Goal: Information Seeking & Learning: Find specific page/section

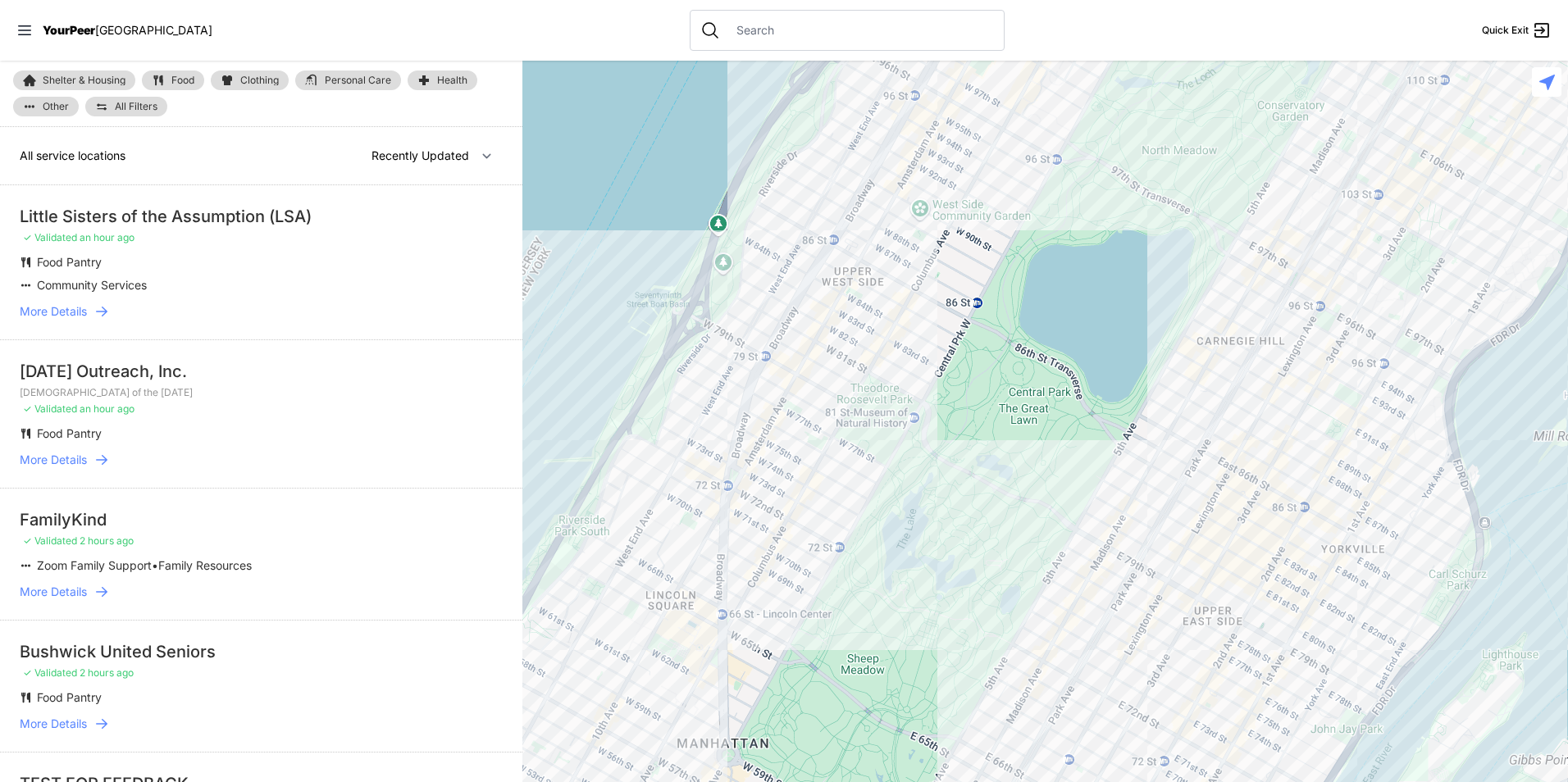
click at [170, 80] on link "Food" at bounding box center [173, 81] width 62 height 19
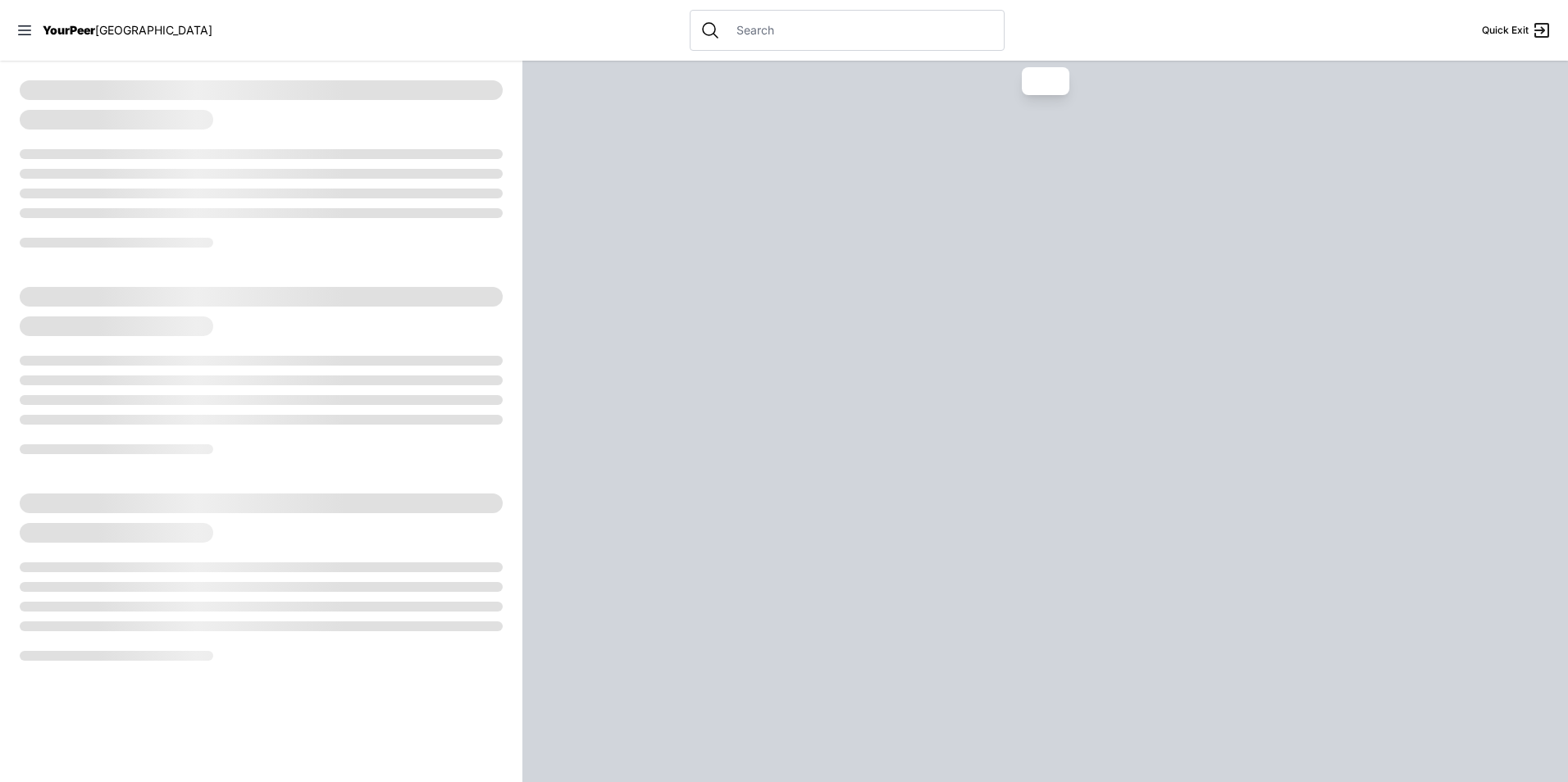
select select "recentlyUpdated"
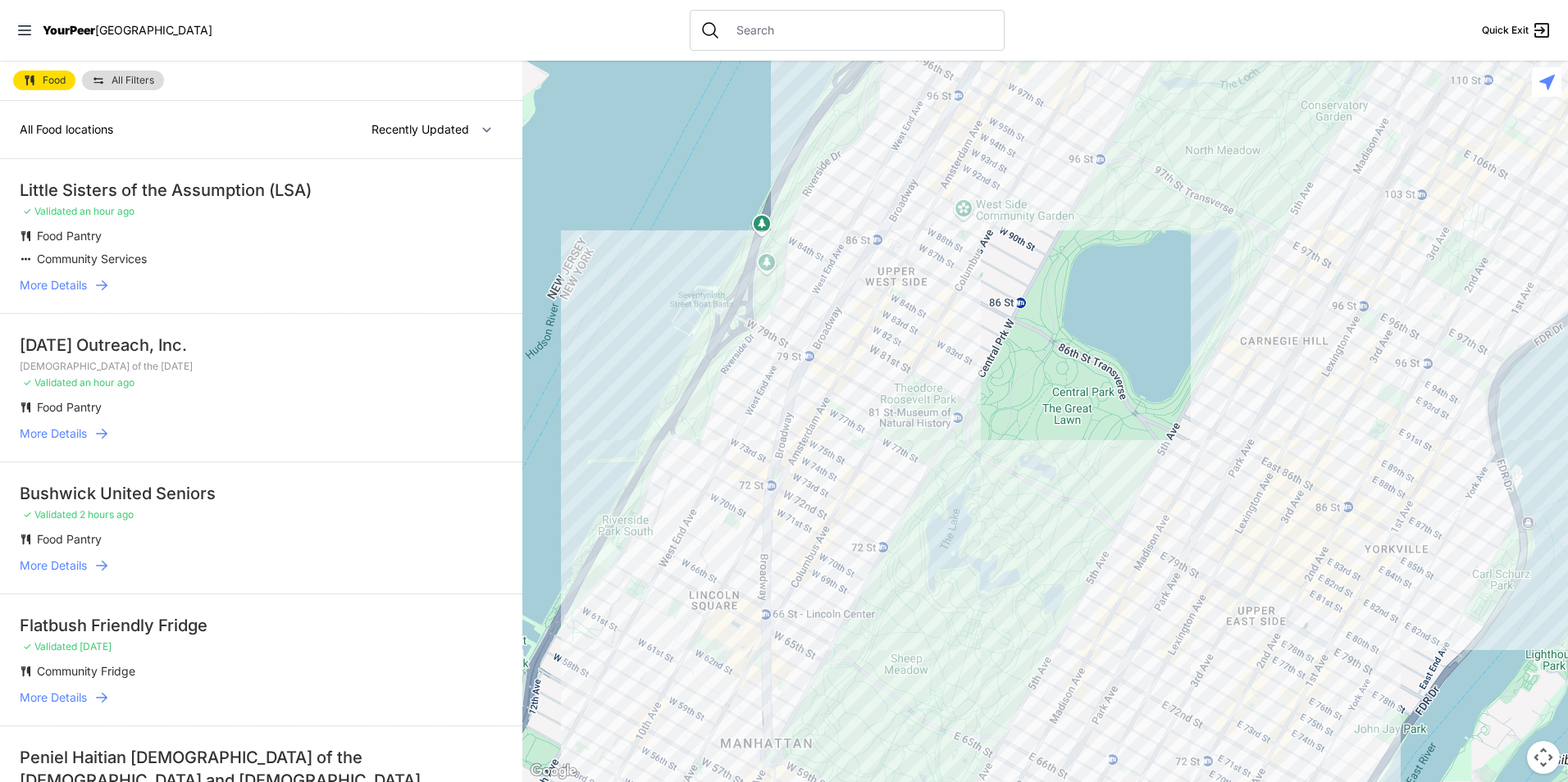
click at [132, 73] on link "All Filters" at bounding box center [123, 81] width 82 height 19
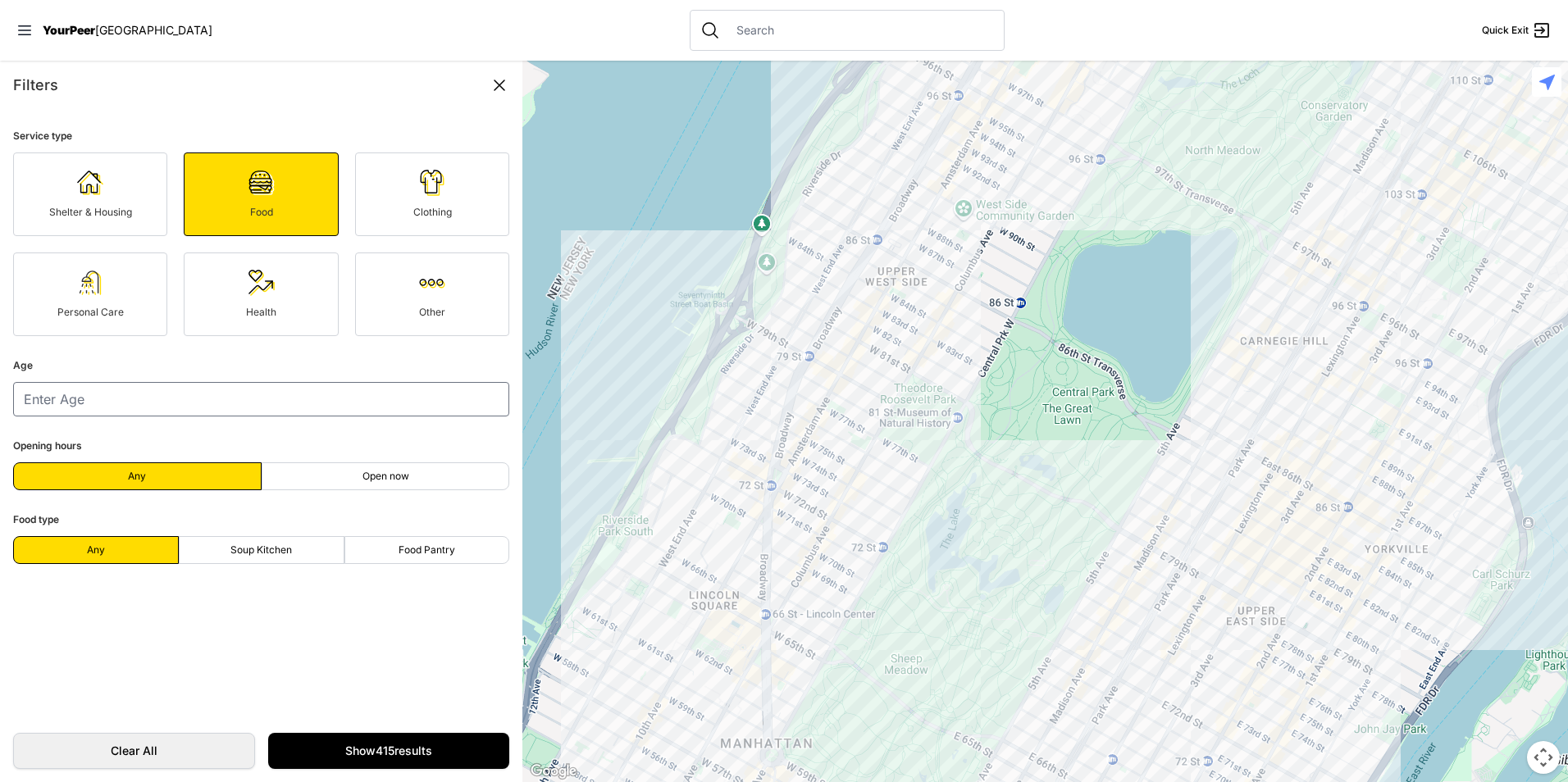
click at [141, 82] on div "Filters" at bounding box center [261, 85] width 496 height 23
click at [303, 548] on label "Soup Kitchen" at bounding box center [261, 550] width 166 height 28
click at [262, 550] on input "Soup Kitchen" at bounding box center [261, 550] width 1 height 1
radio input "true"
select select "recentlyUpdated"
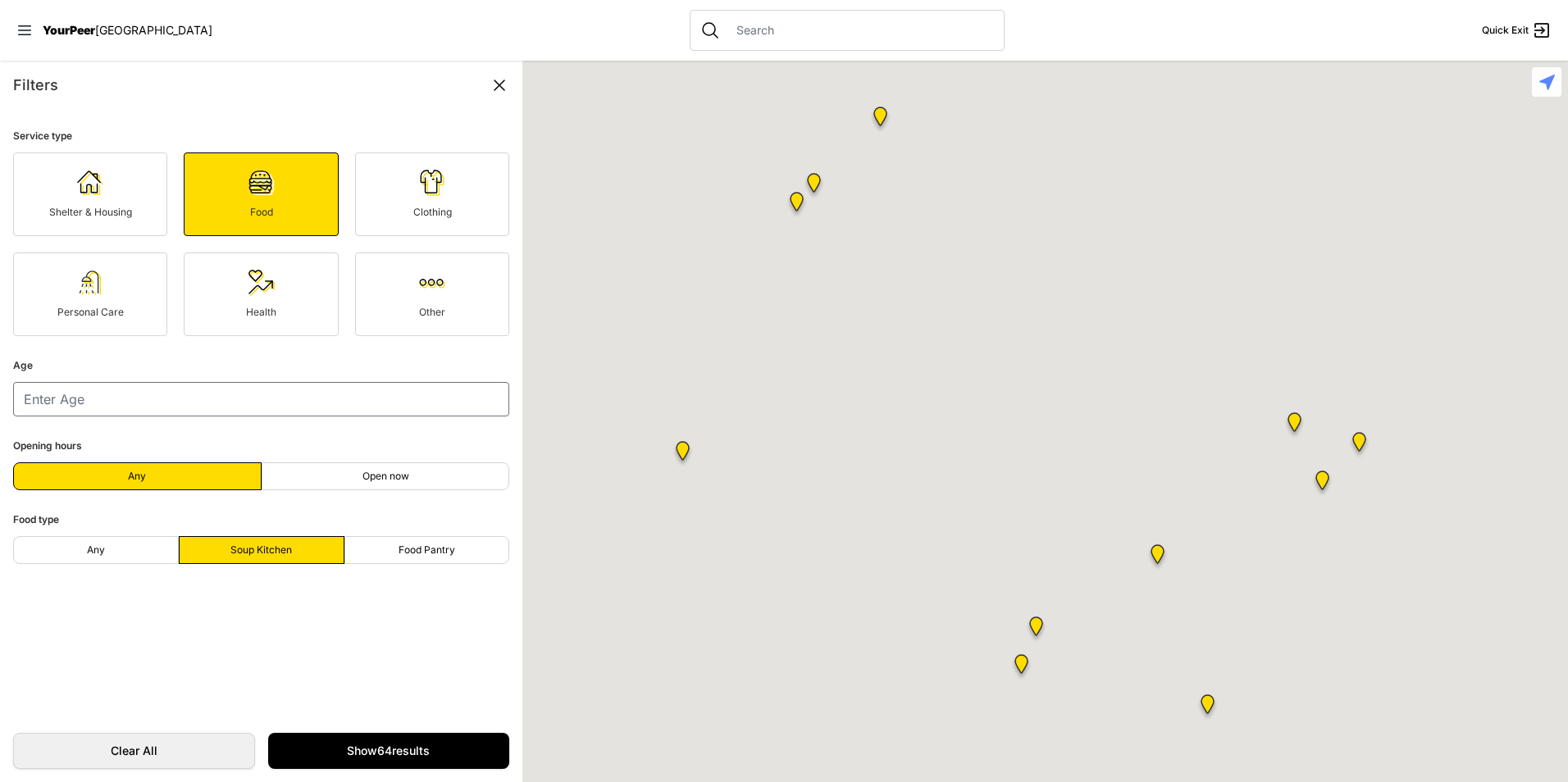
click at [286, 558] on label "Soup Kitchen" at bounding box center [261, 550] width 166 height 28
click at [262, 551] on input "Soup Kitchen" at bounding box center [261, 550] width 1 height 1
radio input "true"
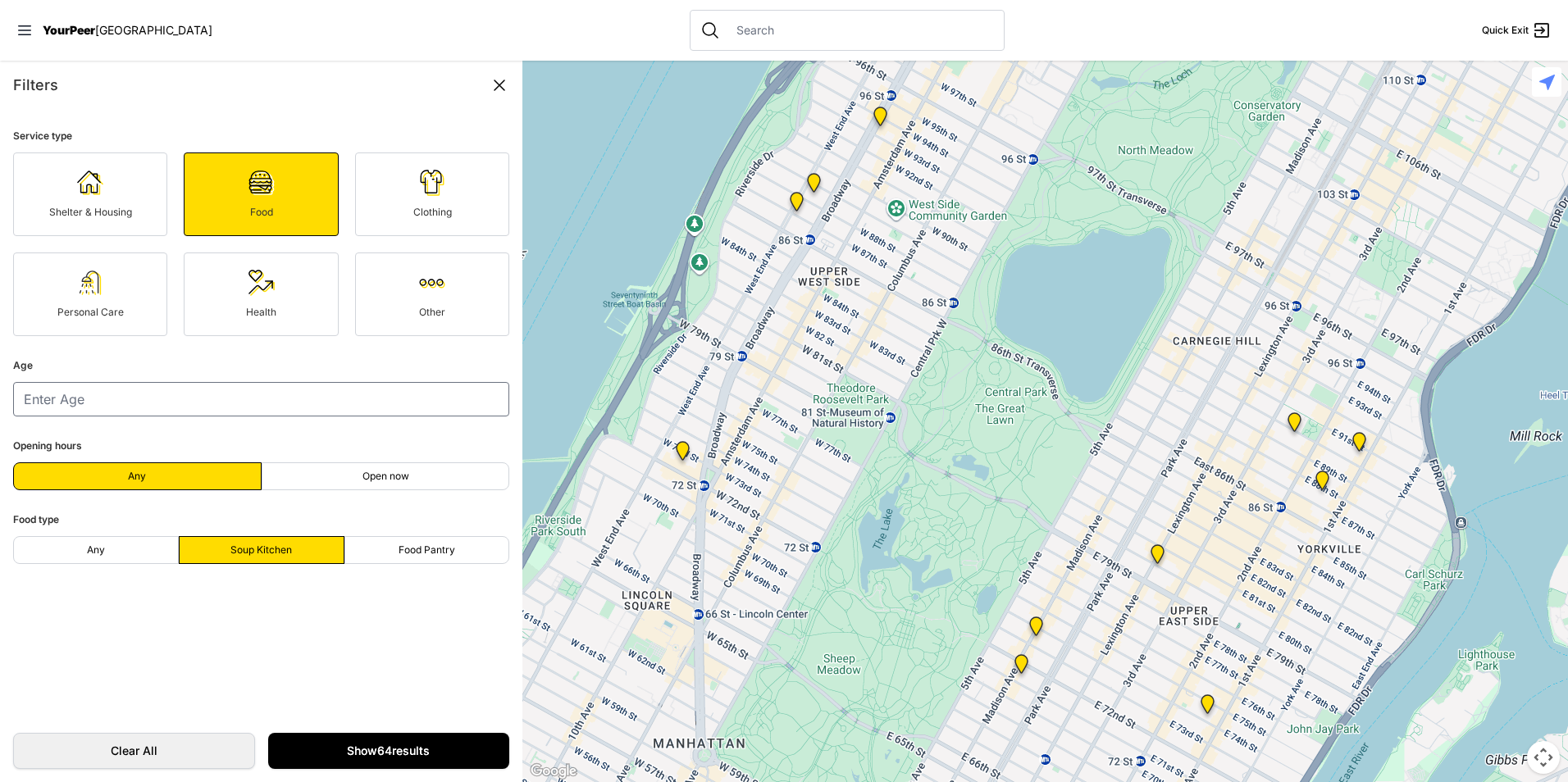
click at [399, 758] on link "Show 64 results" at bounding box center [388, 751] width 242 height 36
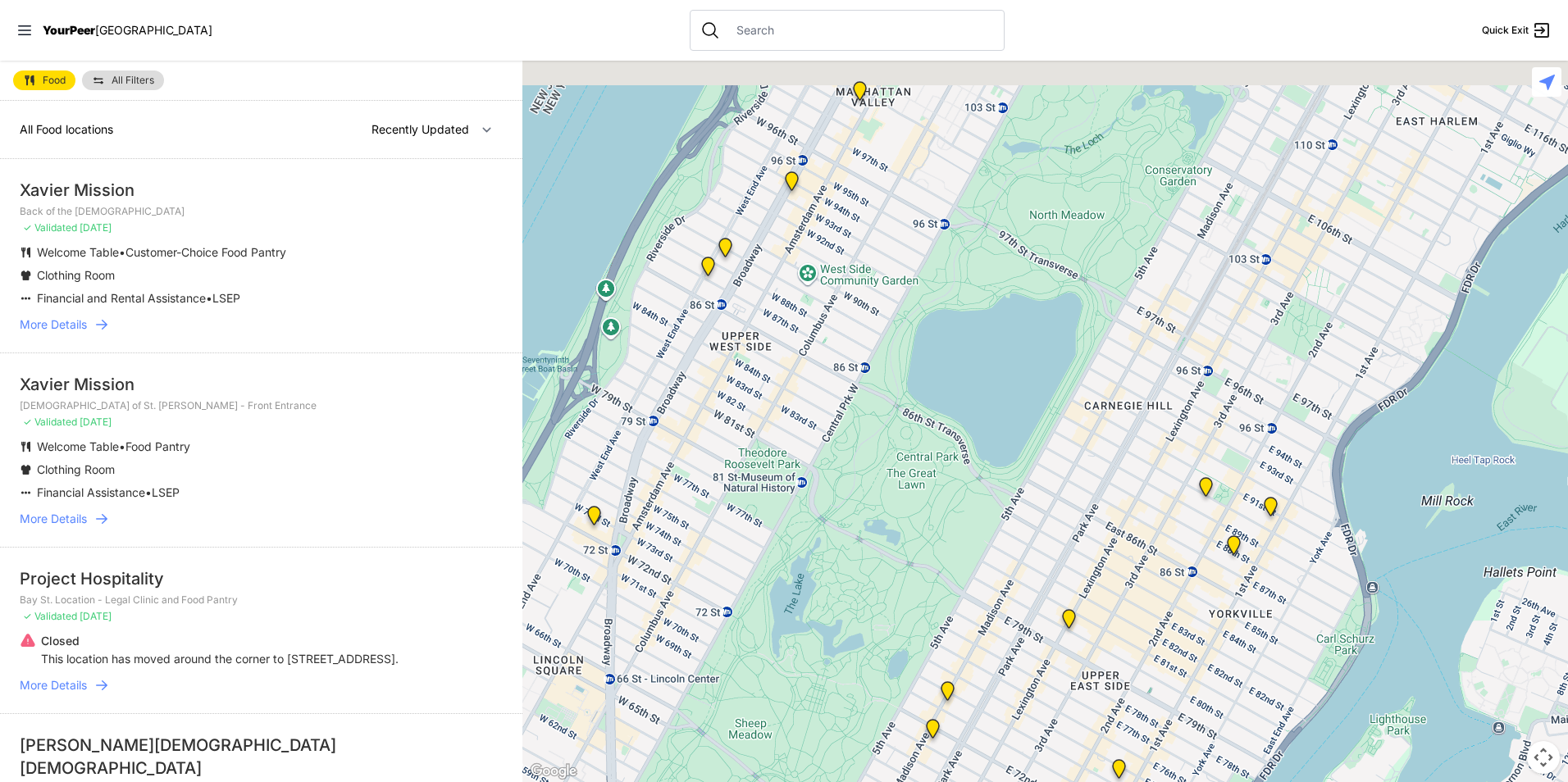
drag, startPoint x: 1239, startPoint y: 353, endPoint x: 980, endPoint y: 498, distance: 296.8
click at [981, 497] on div at bounding box center [1045, 422] width 1046 height 722
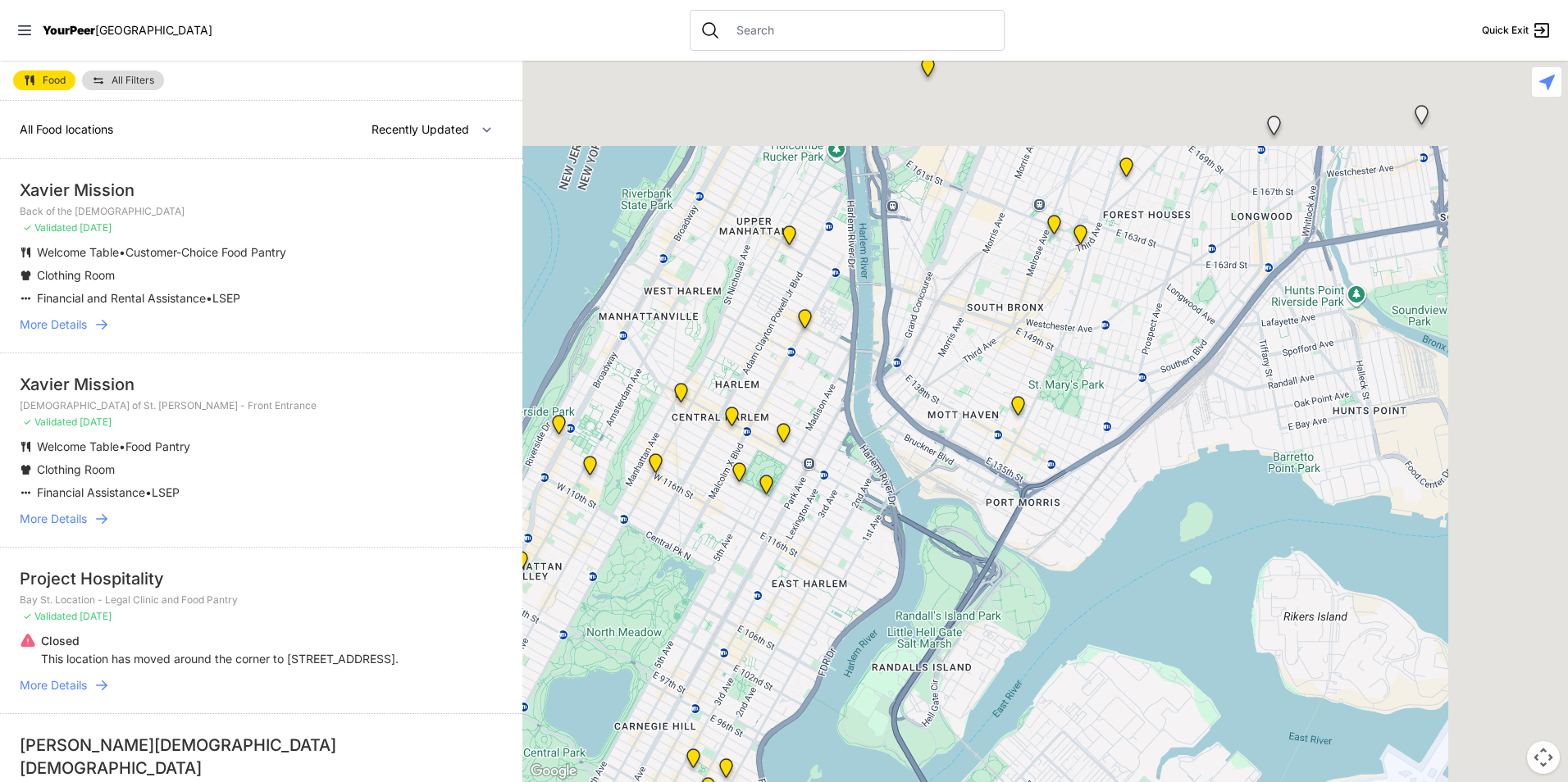
drag, startPoint x: 1210, startPoint y: 330, endPoint x: 823, endPoint y: 572, distance: 456.4
click at [822, 581] on div at bounding box center [1045, 422] width 1046 height 722
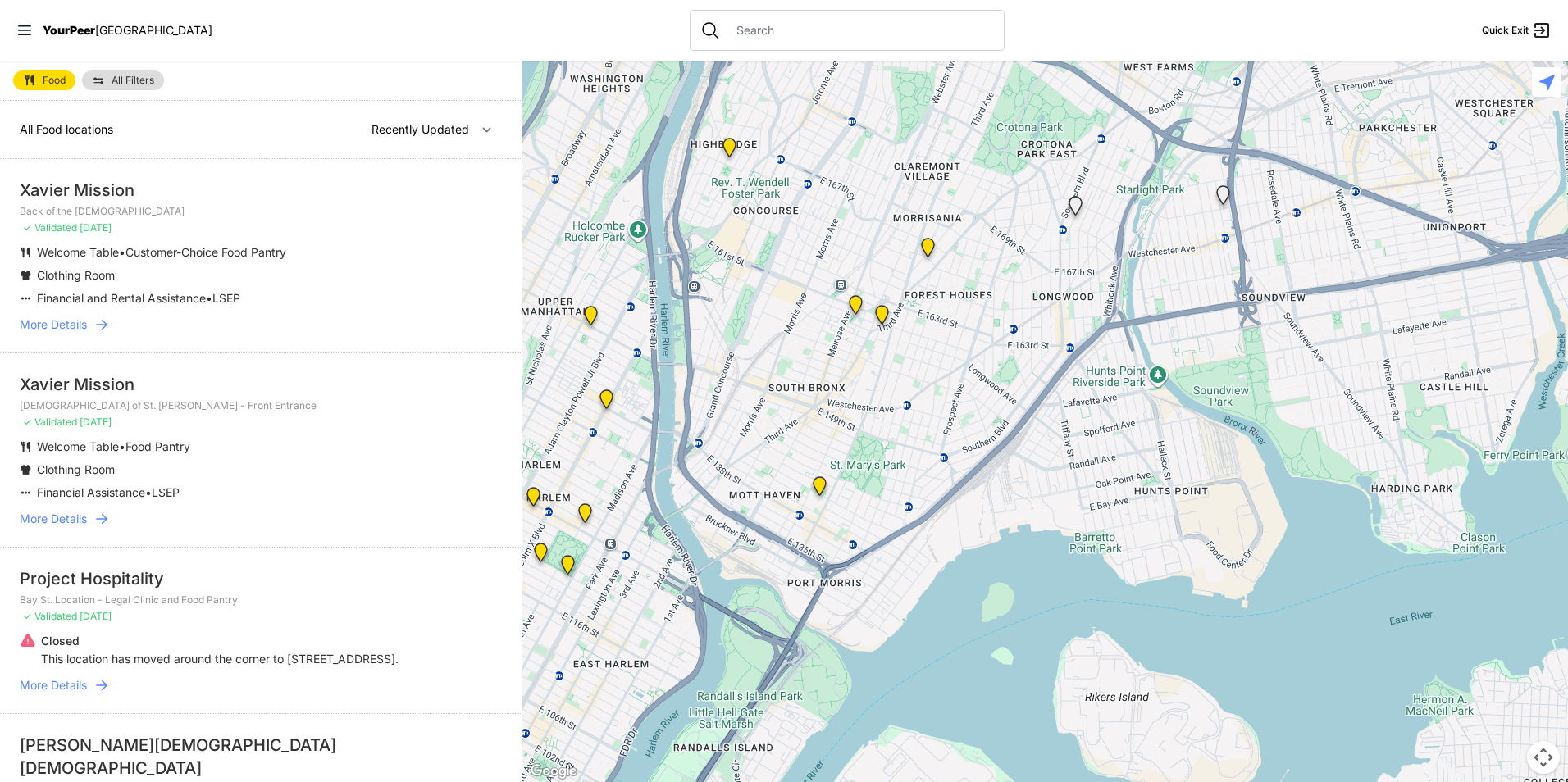
click at [839, 50] on div at bounding box center [847, 30] width 315 height 41
click at [844, 26] on input "text" at bounding box center [861, 30] width 268 height 16
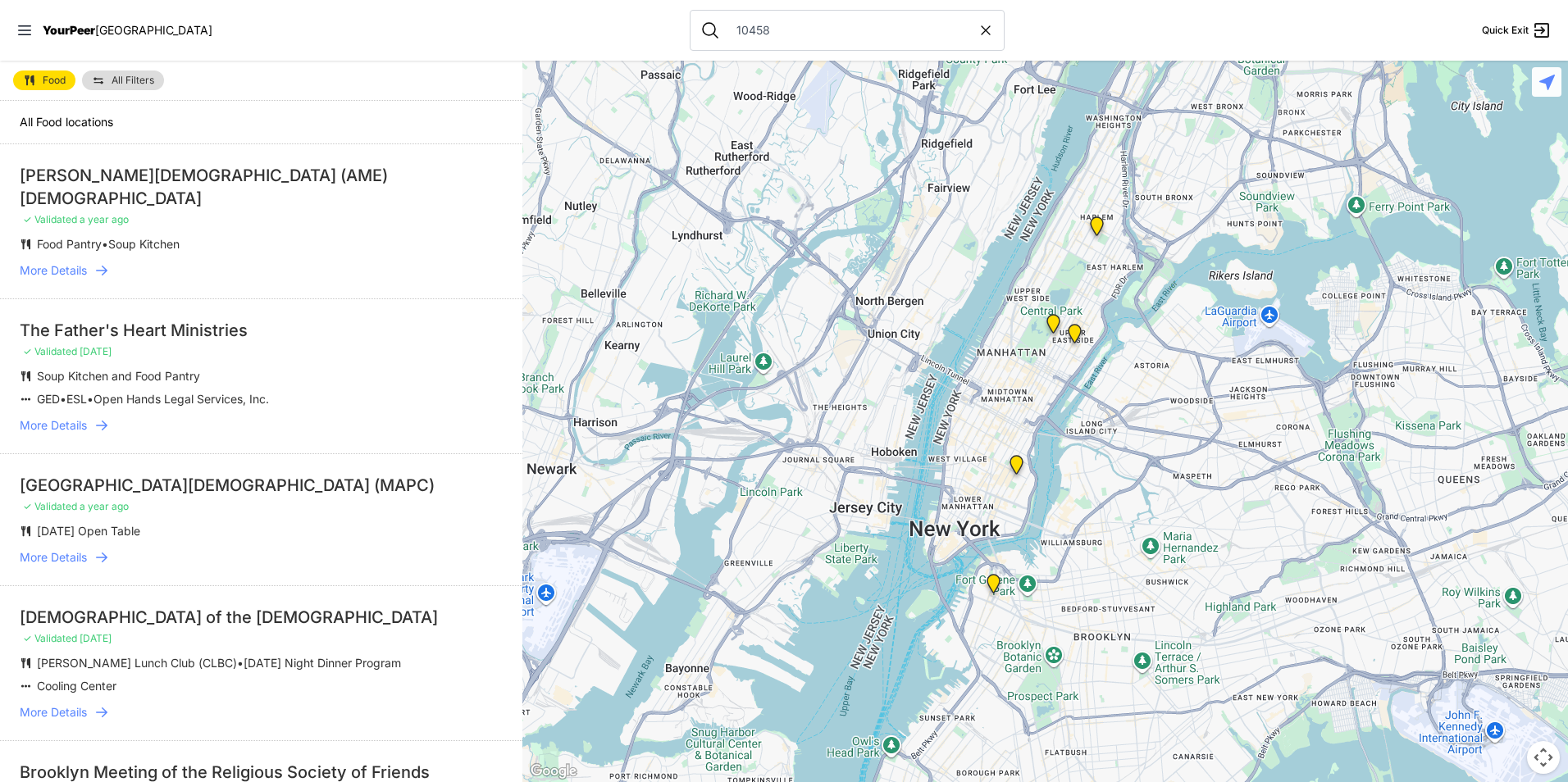
click at [858, 26] on input "10458" at bounding box center [852, 30] width 251 height 16
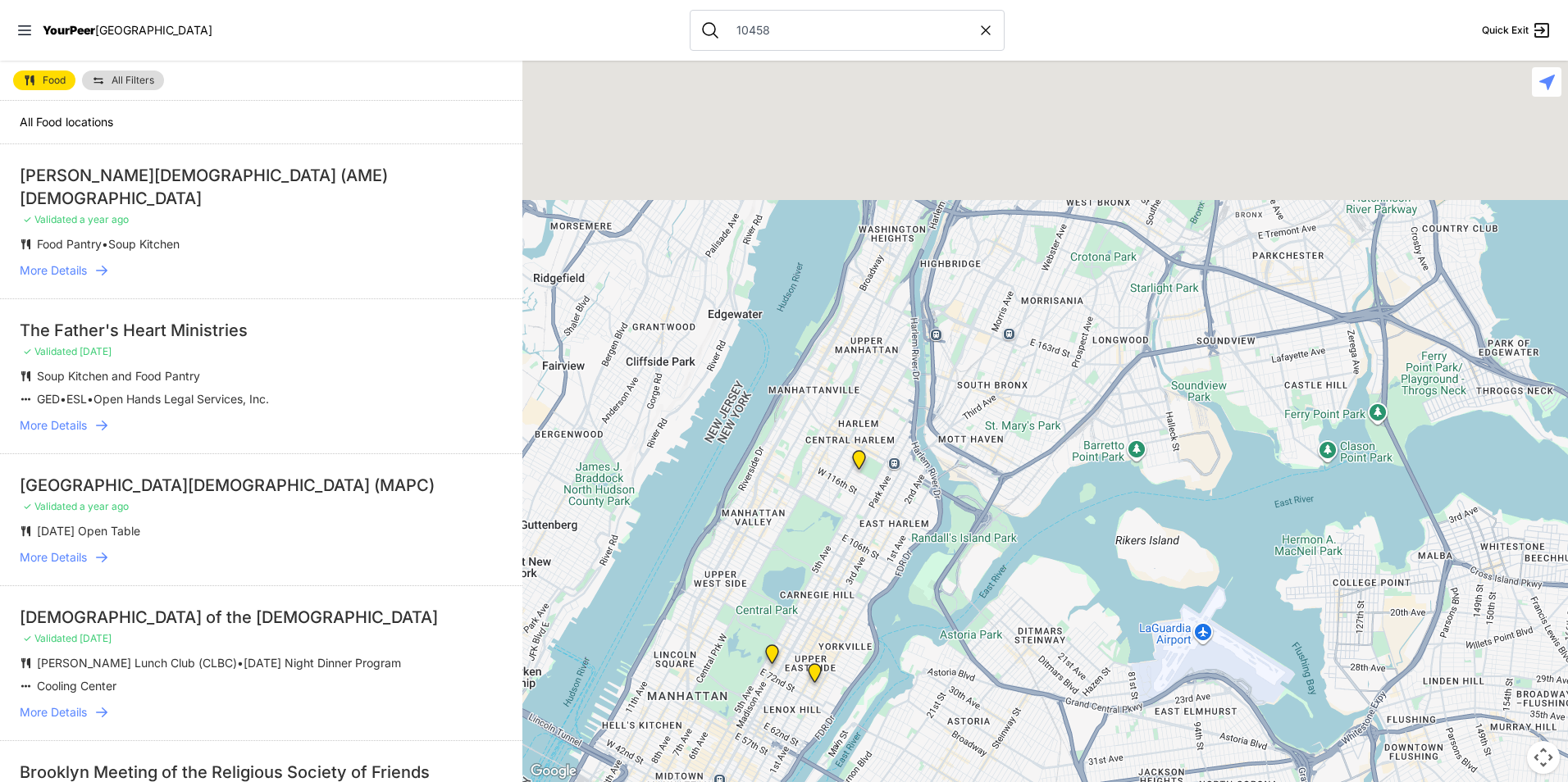
drag, startPoint x: 1131, startPoint y: 141, endPoint x: 957, endPoint y: 396, distance: 308.7
click at [968, 393] on div at bounding box center [1045, 422] width 1046 height 722
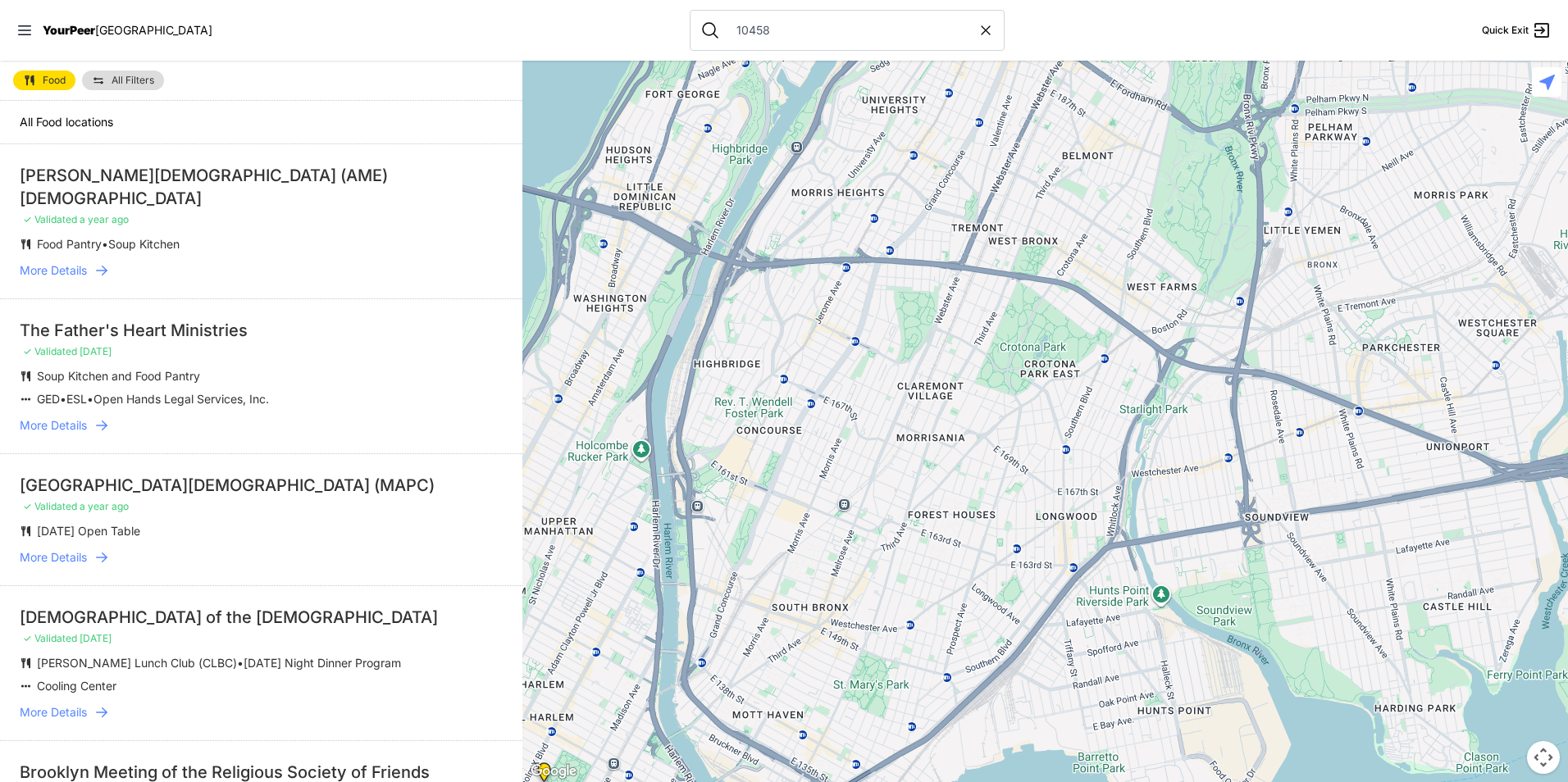
drag, startPoint x: 1021, startPoint y: 323, endPoint x: 841, endPoint y: 510, distance: 259.6
click at [842, 510] on div at bounding box center [1045, 422] width 1046 height 722
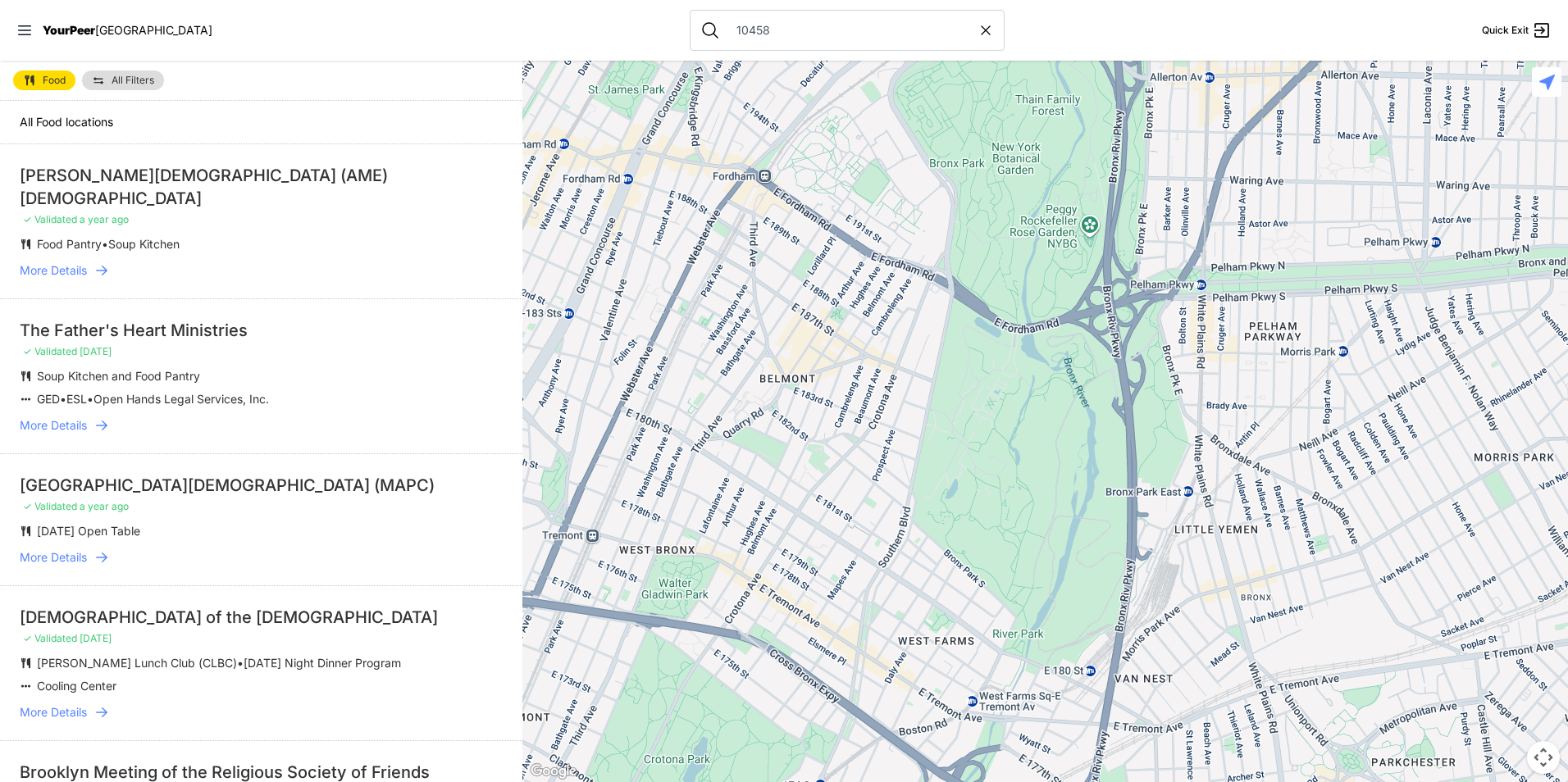
drag, startPoint x: 825, startPoint y: 421, endPoint x: 1130, endPoint y: 354, distance: 312.3
click at [1130, 354] on div at bounding box center [1045, 422] width 1046 height 722
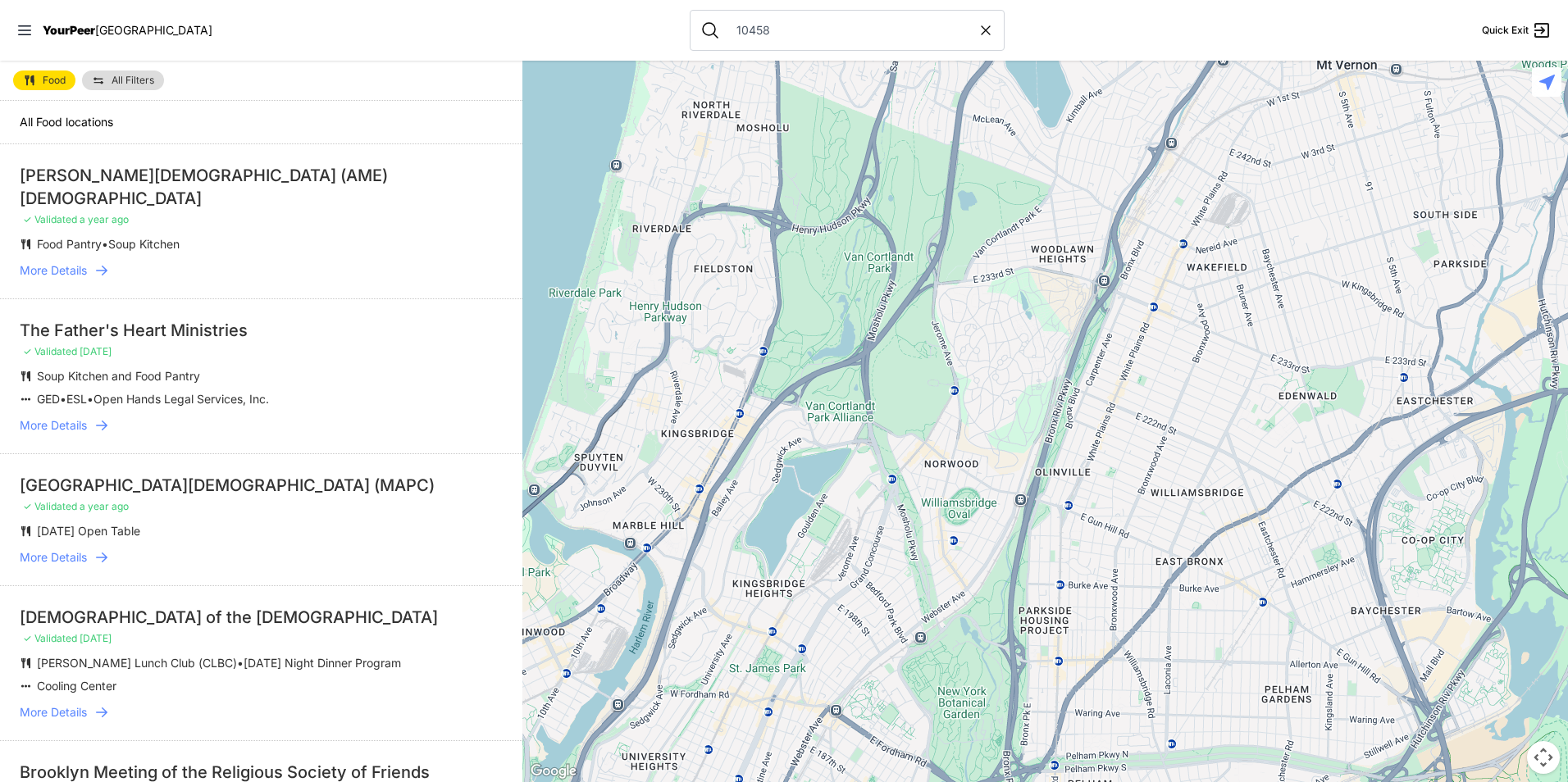
drag, startPoint x: 1116, startPoint y: 216, endPoint x: 796, endPoint y: 733, distance: 608.0
click at [796, 733] on div at bounding box center [1045, 422] width 1046 height 722
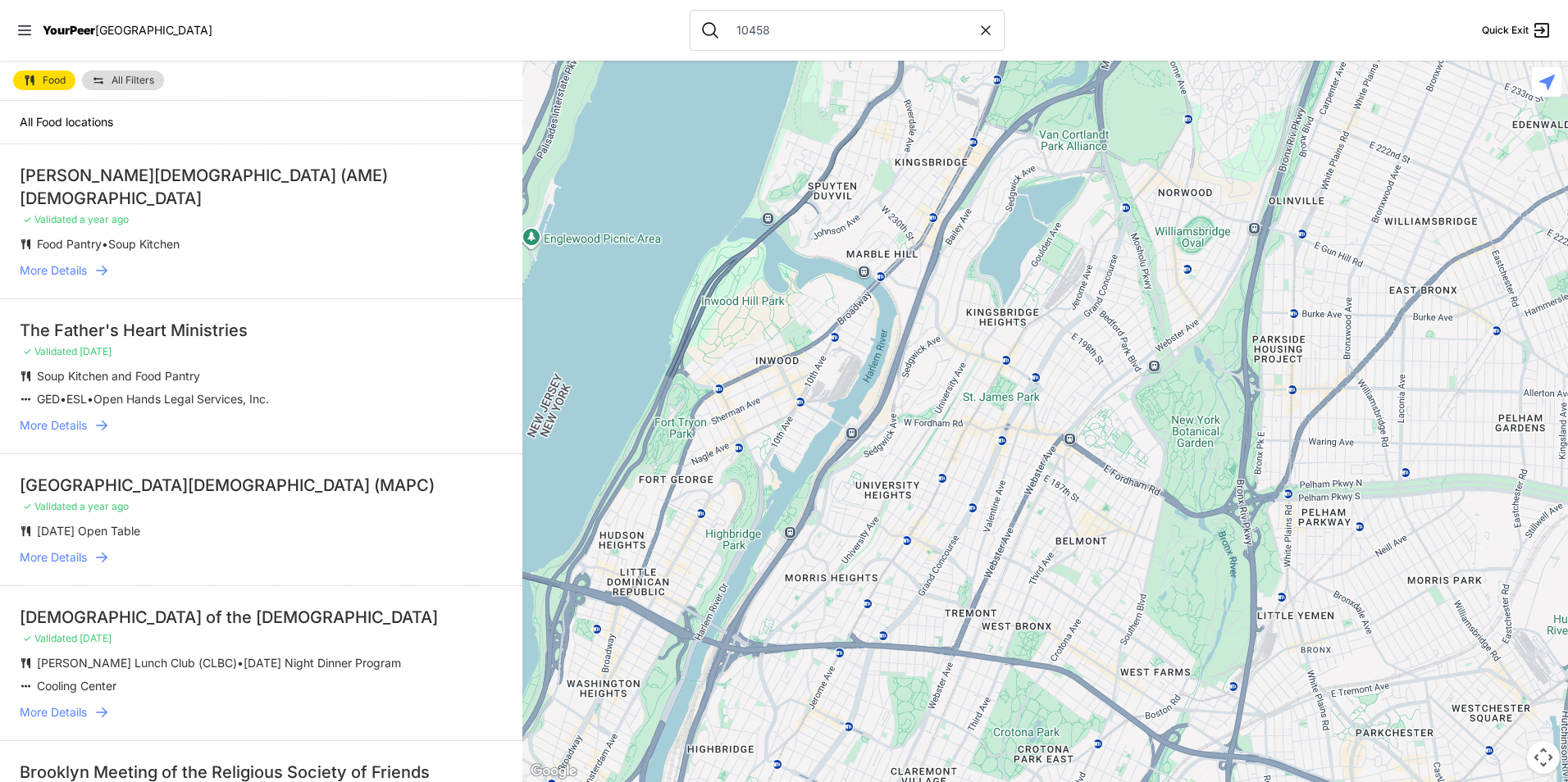
drag, startPoint x: 754, startPoint y: 532, endPoint x: 1004, endPoint y: 216, distance: 402.9
click at [1004, 211] on div at bounding box center [1045, 422] width 1046 height 722
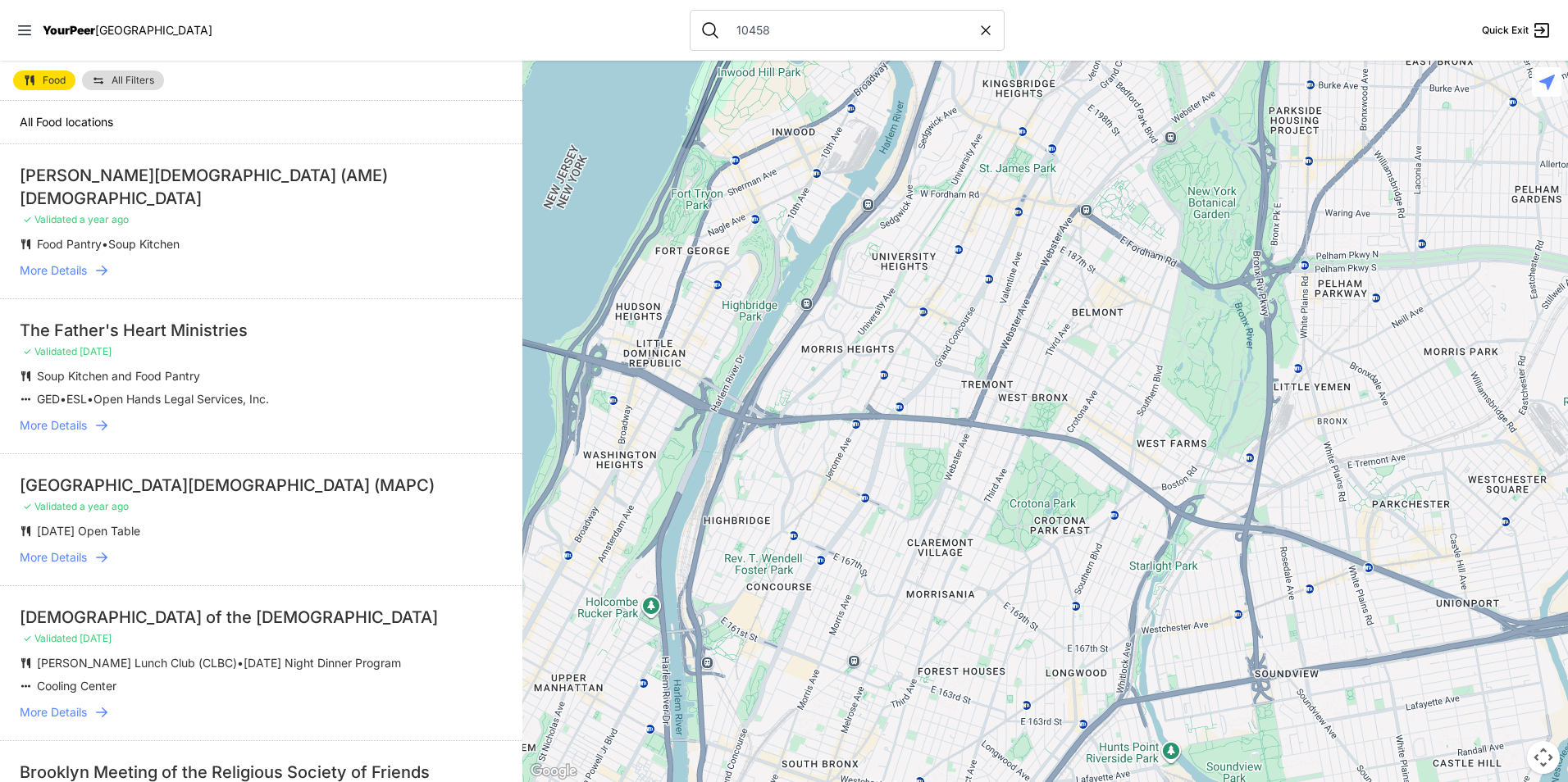
drag, startPoint x: 916, startPoint y: 584, endPoint x: 930, endPoint y: 380, distance: 204.5
click at [930, 380] on div at bounding box center [1045, 422] width 1046 height 722
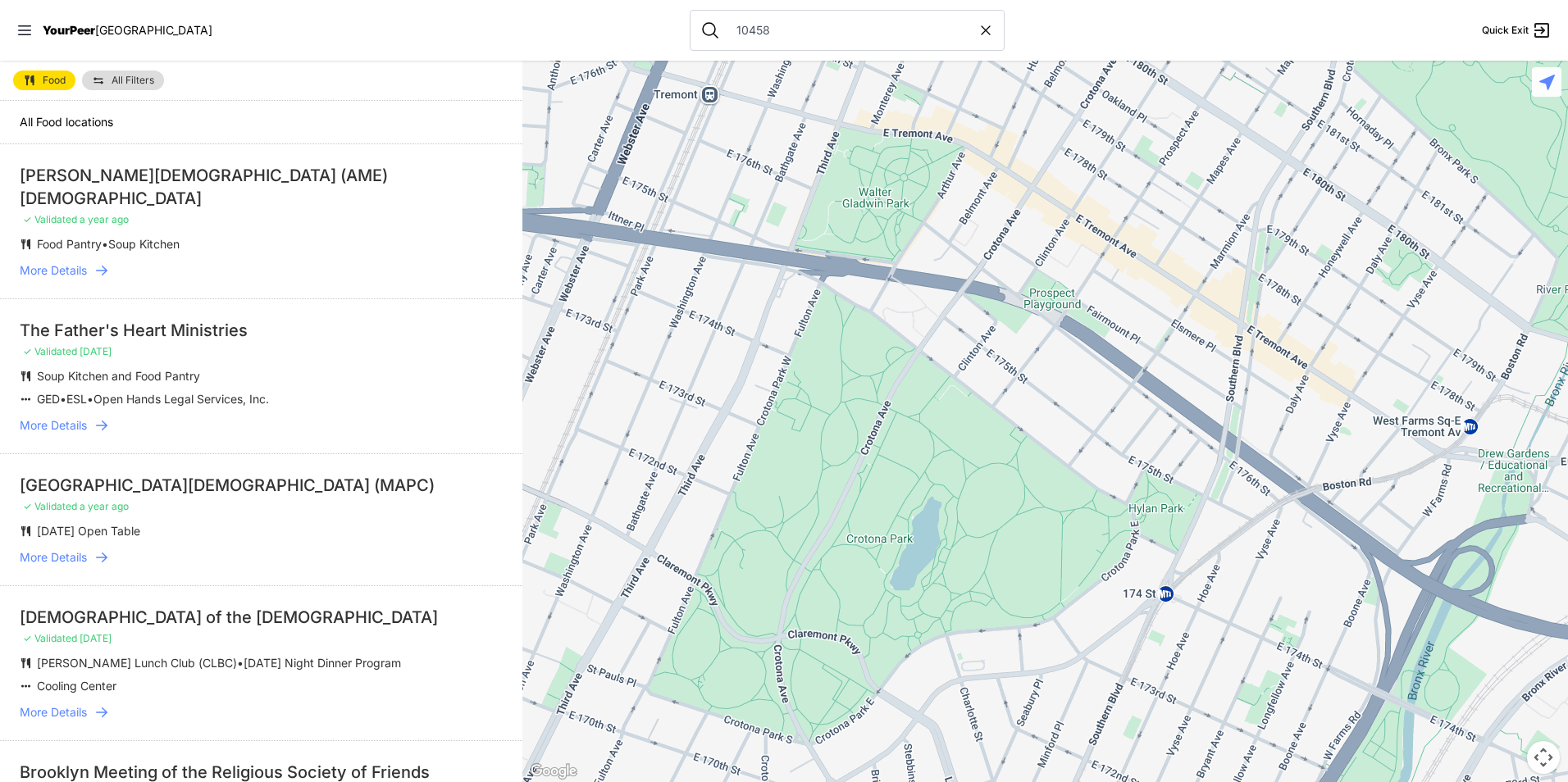
drag, startPoint x: 1126, startPoint y: 424, endPoint x: 982, endPoint y: 537, distance: 183.0
click at [982, 537] on div at bounding box center [1045, 422] width 1046 height 722
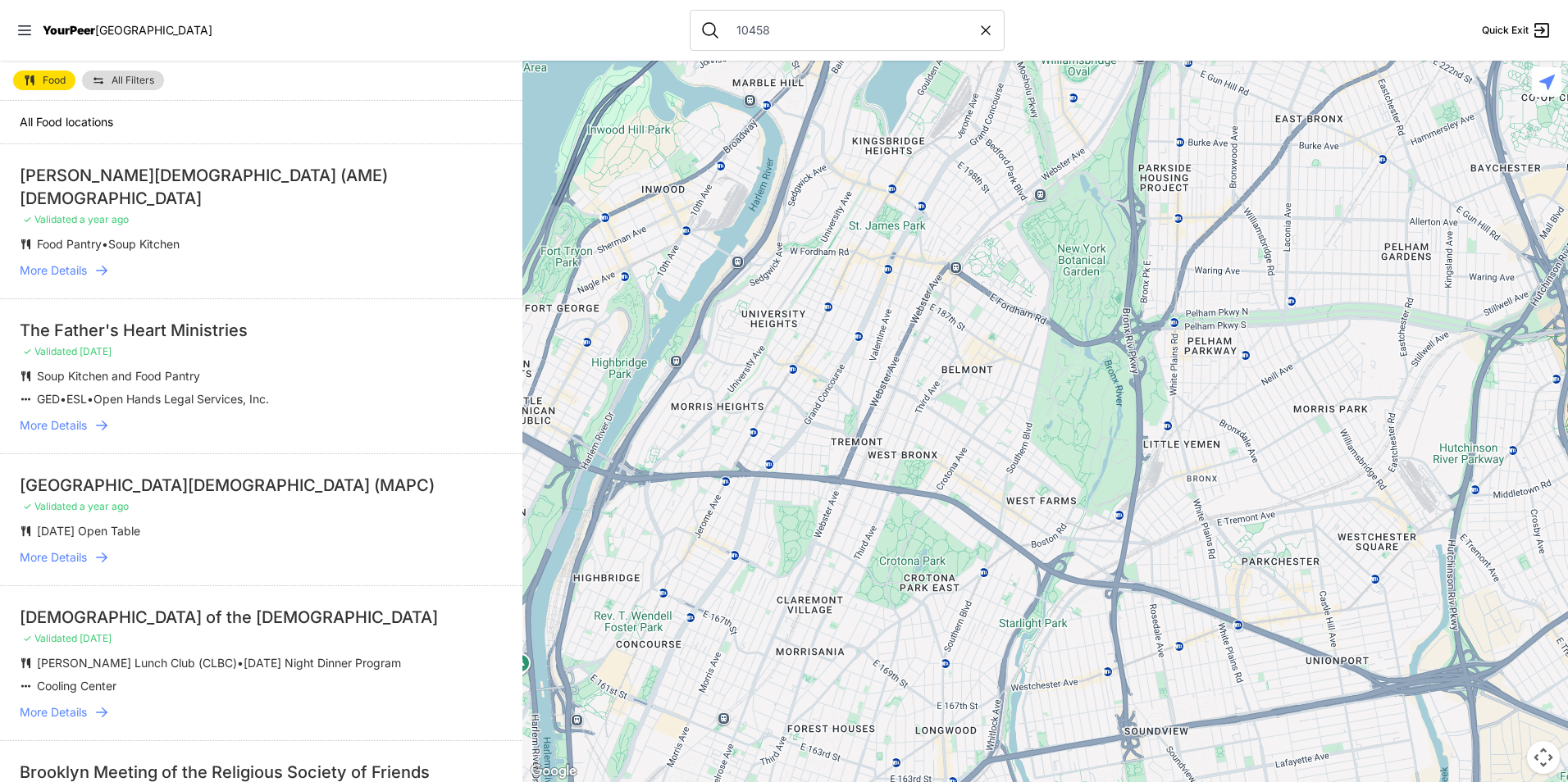
click at [790, 32] on input "10458" at bounding box center [852, 30] width 251 height 16
type input "10458.."
click at [977, 37] on icon at bounding box center [985, 30] width 16 height 16
select select "recentlyUpdated"
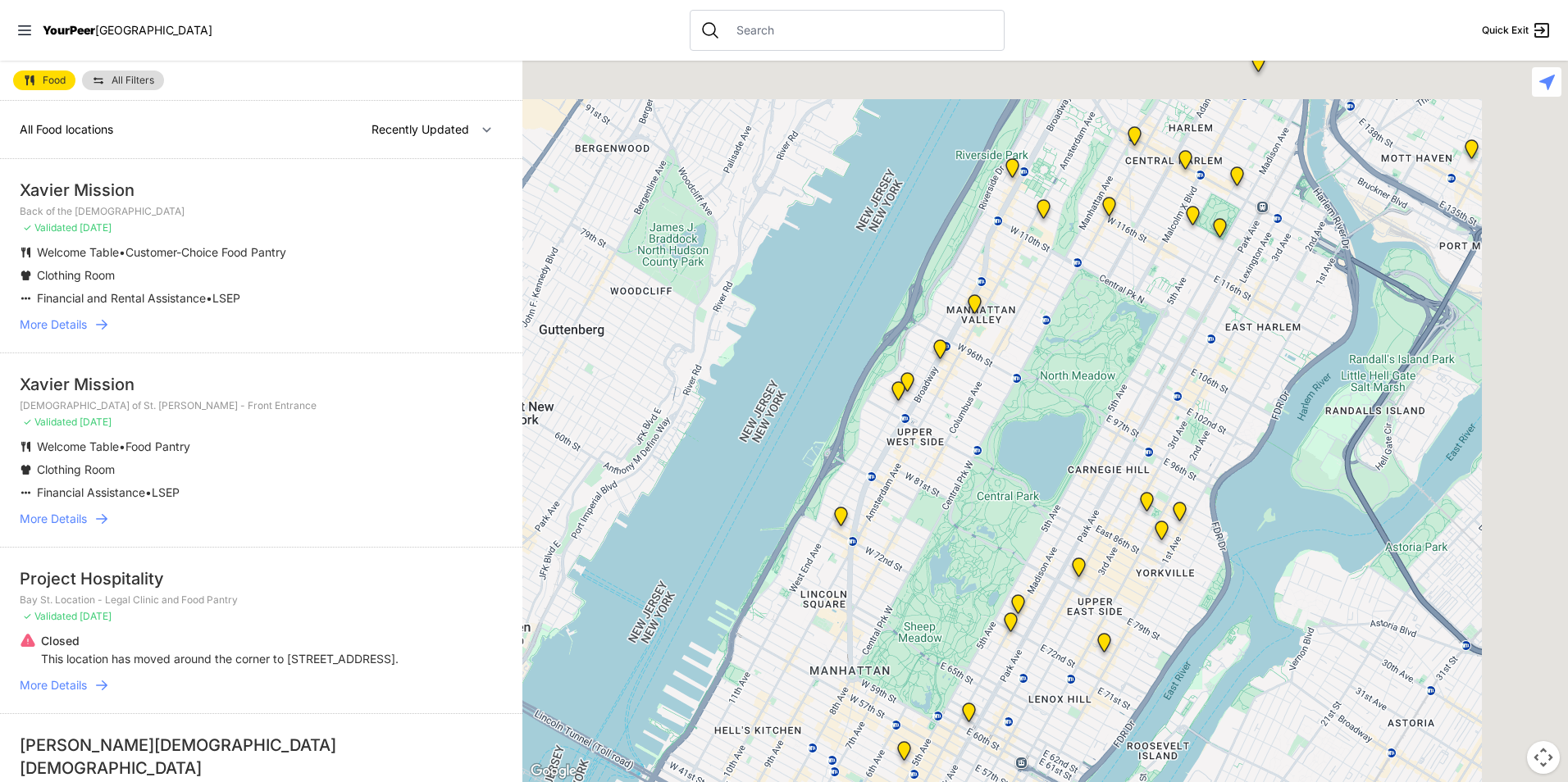
drag, startPoint x: 1169, startPoint y: 293, endPoint x: 862, endPoint y: 618, distance: 447.1
click at [869, 623] on div at bounding box center [1045, 422] width 1046 height 722
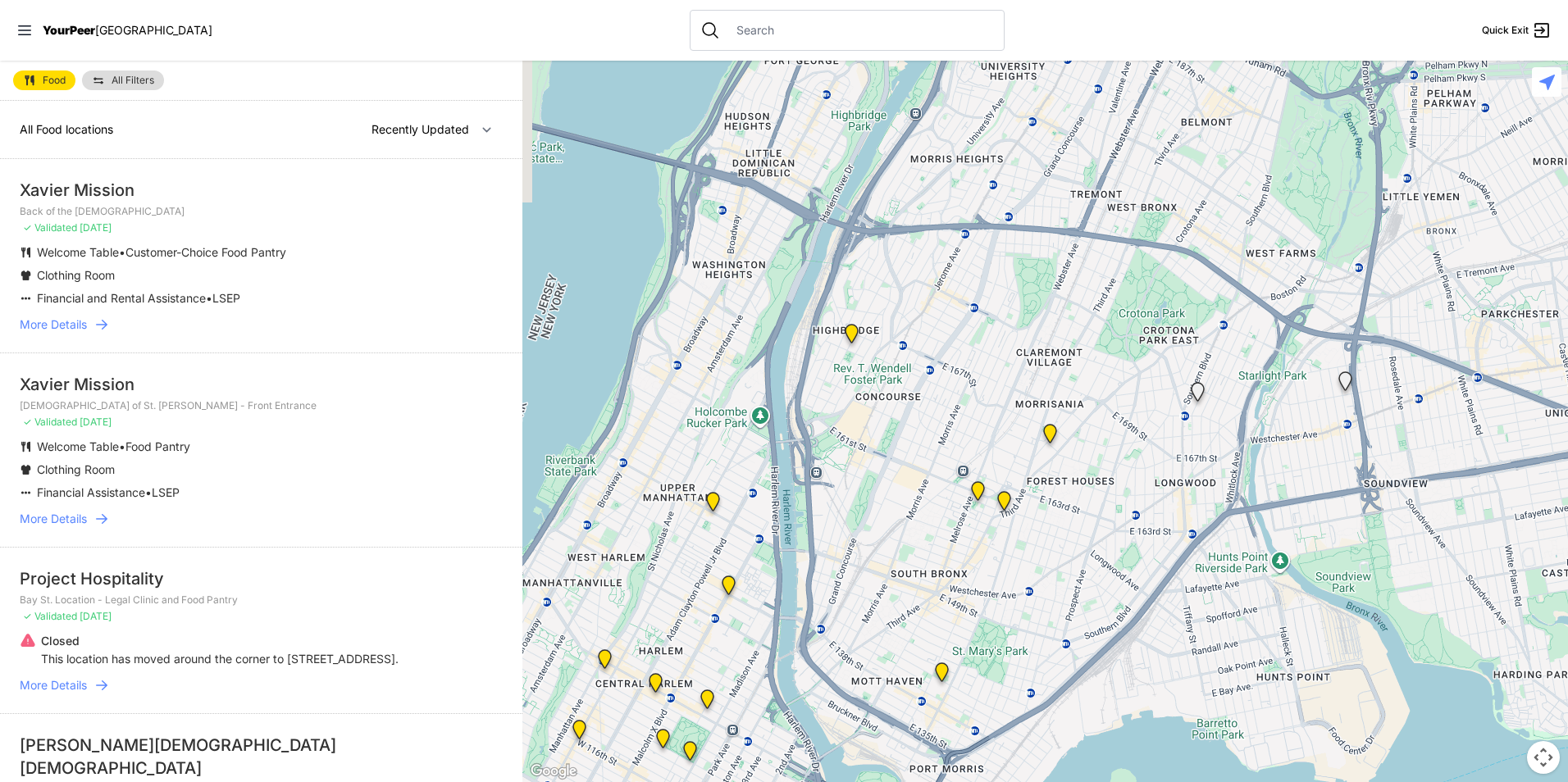
drag, startPoint x: 1014, startPoint y: 374, endPoint x: 699, endPoint y: 701, distance: 454.0
click at [694, 711] on div at bounding box center [1045, 422] width 1046 height 722
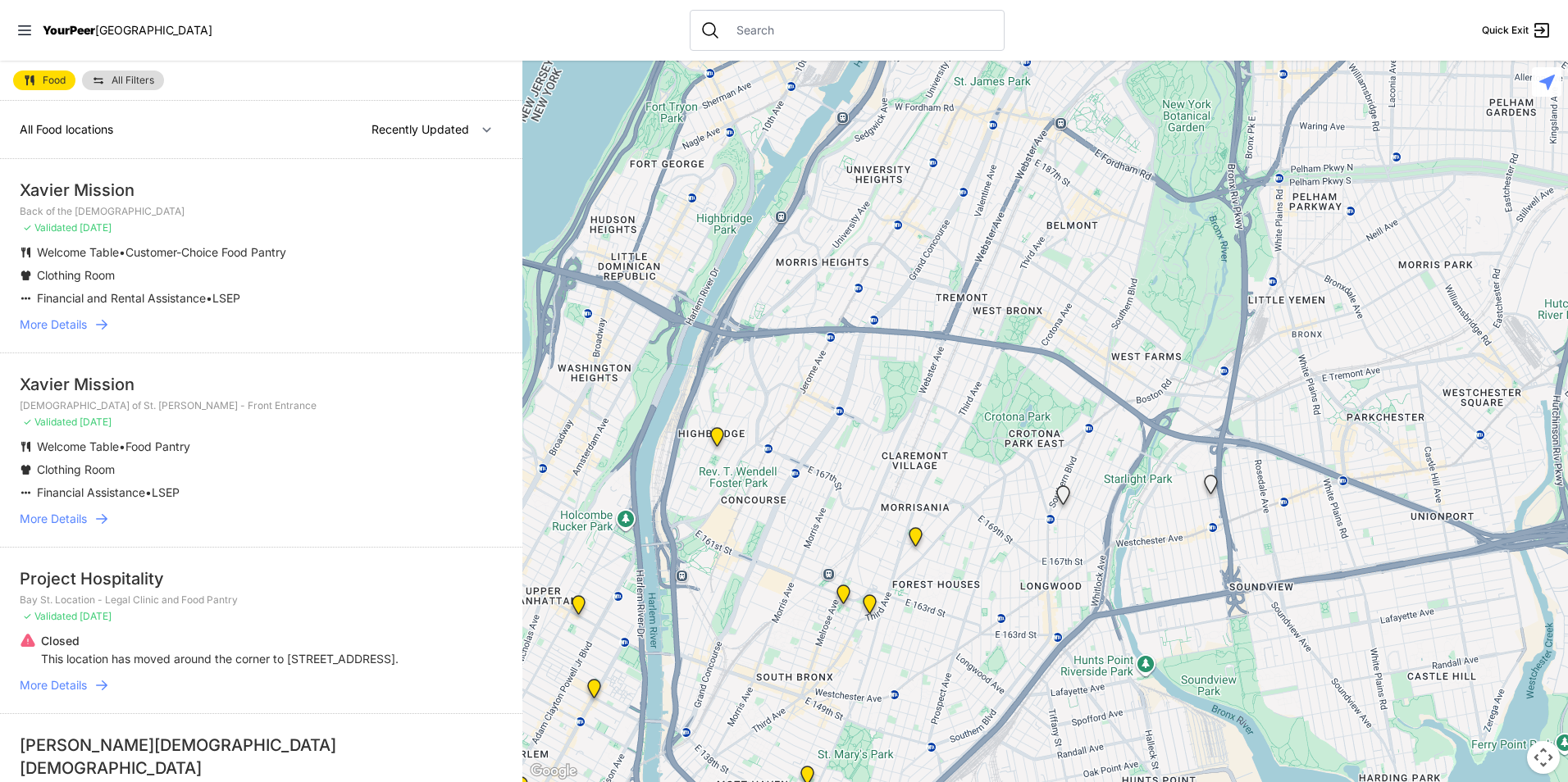
drag, startPoint x: 921, startPoint y: 479, endPoint x: 893, endPoint y: 530, distance: 58.2
click at [893, 530] on div at bounding box center [1045, 422] width 1046 height 722
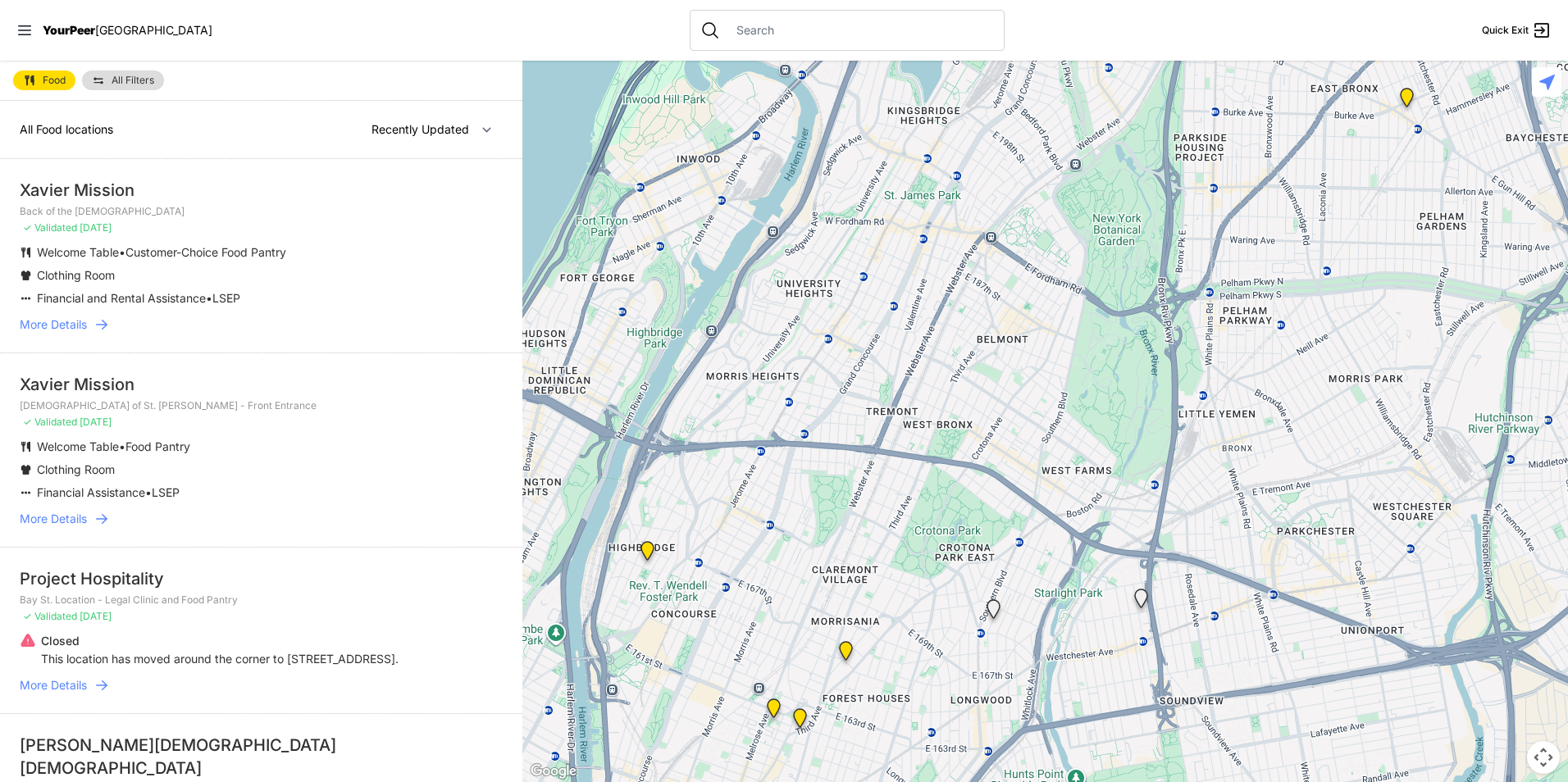
drag, startPoint x: 900, startPoint y: 552, endPoint x: 893, endPoint y: 469, distance: 83.3
click at [893, 469] on div at bounding box center [1045, 422] width 1046 height 722
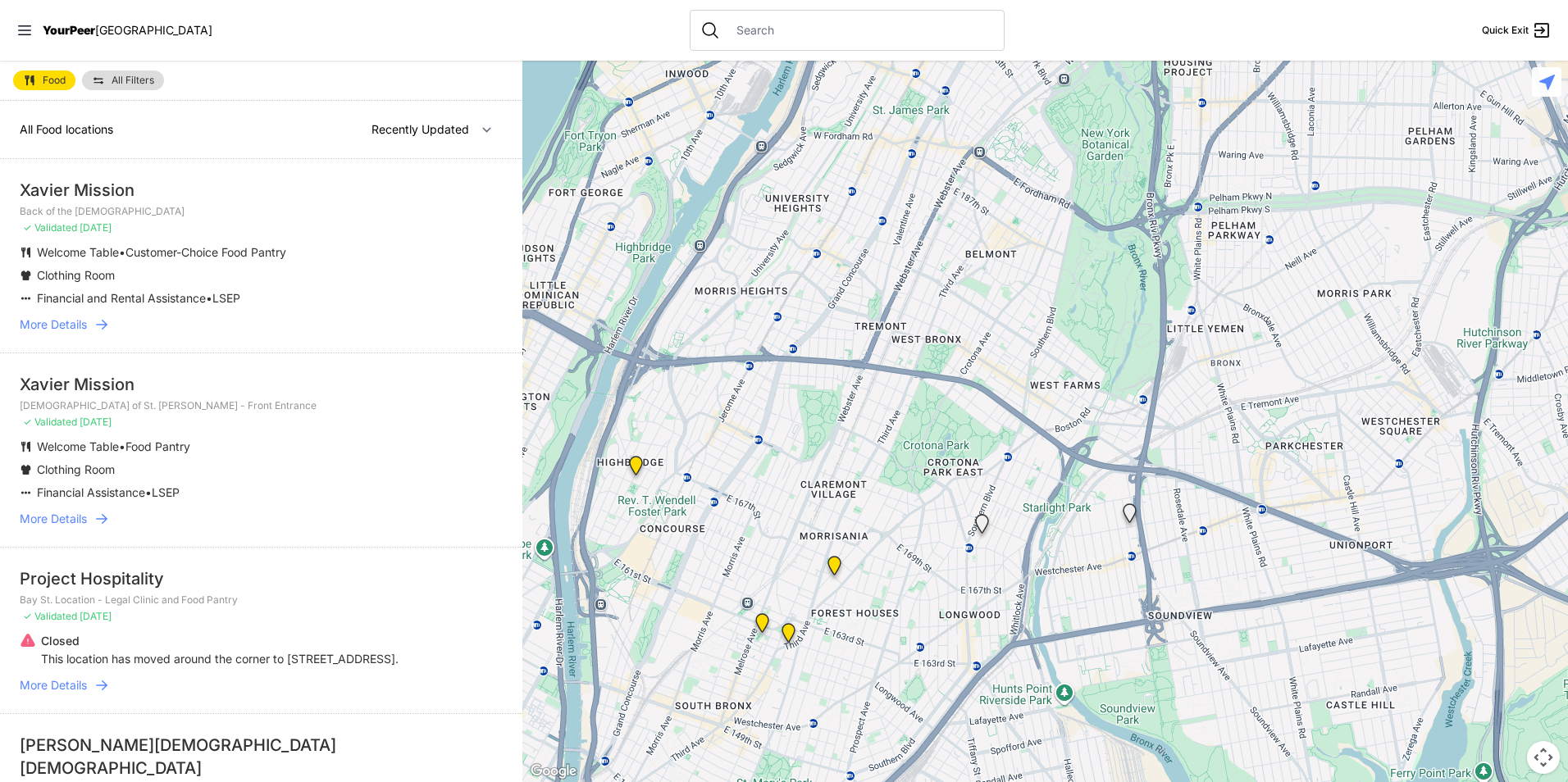
click at [833, 561] on img at bounding box center [834, 569] width 34 height 40
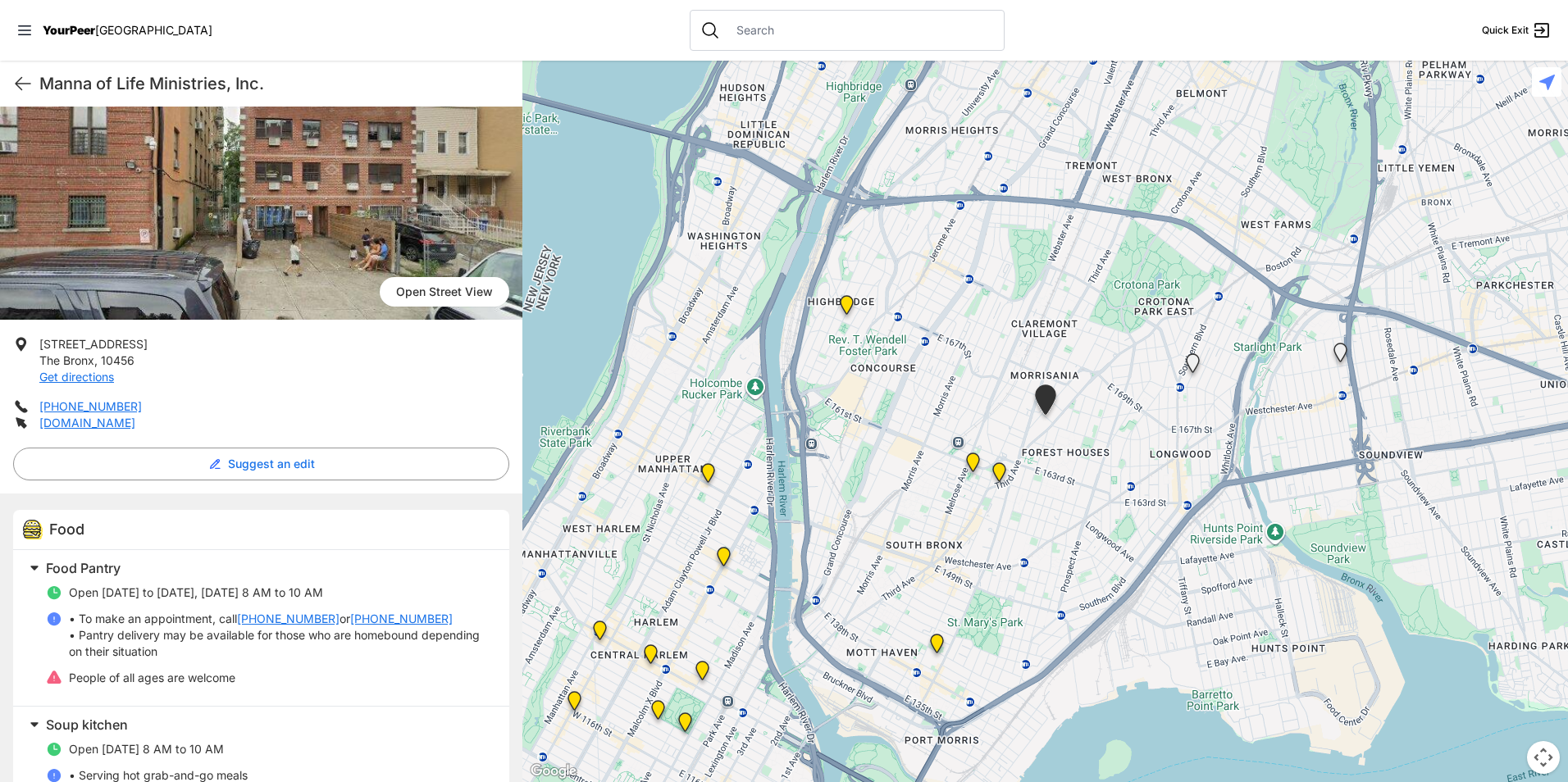
scroll to position [166, 0]
